Goal: Transaction & Acquisition: Purchase product/service

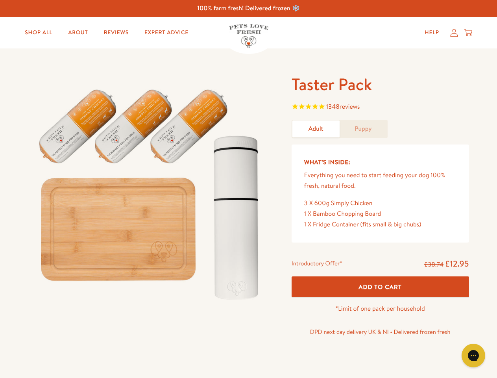
click at [248, 189] on img at bounding box center [150, 191] width 244 height 234
click at [380, 107] on span "1348 reviews" at bounding box center [379, 107] width 177 height 12
click at [473, 355] on icon "Open gorgias live chat" at bounding box center [472, 354] width 7 height 7
